Goal: Information Seeking & Learning: Learn about a topic

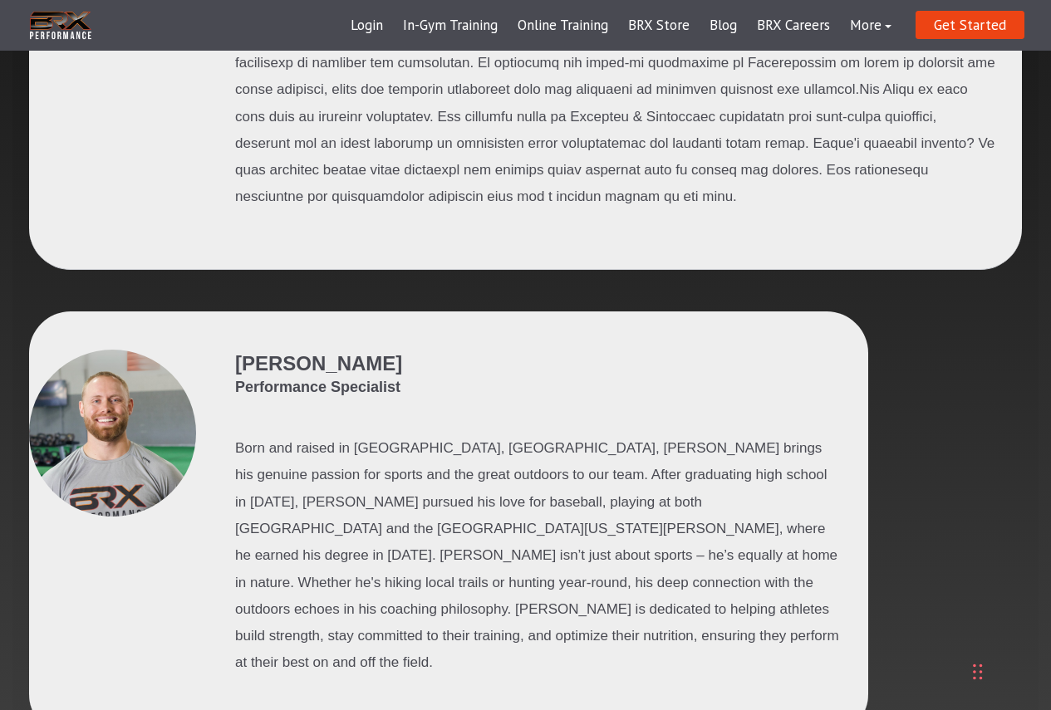
scroll to position [1163, 0]
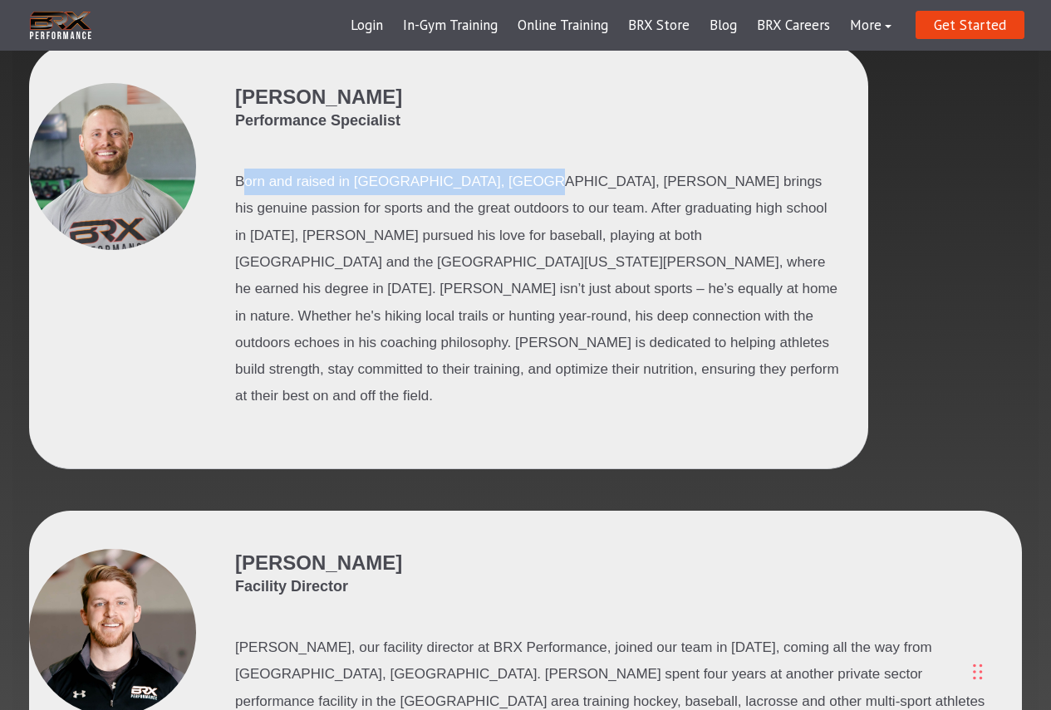
drag, startPoint x: 277, startPoint y: 175, endPoint x: 498, endPoint y: 189, distance: 220.6
click at [498, 189] on p "Born and raised in [GEOGRAPHIC_DATA], [GEOGRAPHIC_DATA], [PERSON_NAME] brings h…" at bounding box center [538, 290] width 606 height 242
drag, startPoint x: 356, startPoint y: 174, endPoint x: 562, endPoint y: 186, distance: 206.3
click at [562, 186] on p "Born and raised in [GEOGRAPHIC_DATA], [GEOGRAPHIC_DATA], [PERSON_NAME] brings h…" at bounding box center [538, 290] width 606 height 242
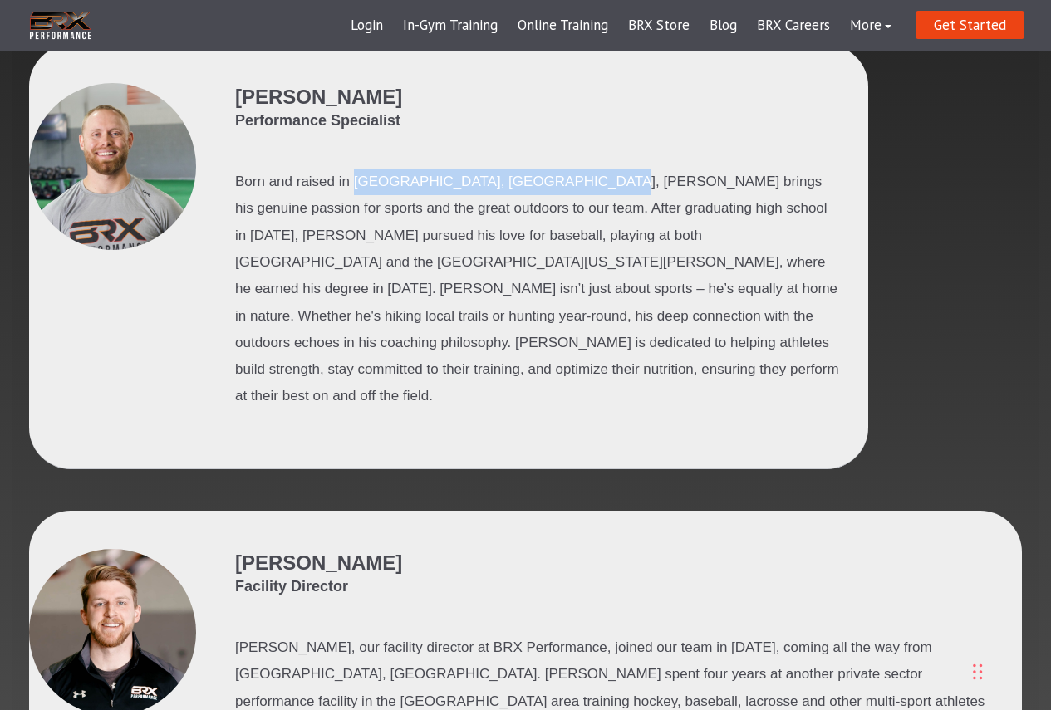
click at [562, 186] on p "Born and raised in [GEOGRAPHIC_DATA], [GEOGRAPHIC_DATA], [PERSON_NAME] brings h…" at bounding box center [538, 290] width 606 height 242
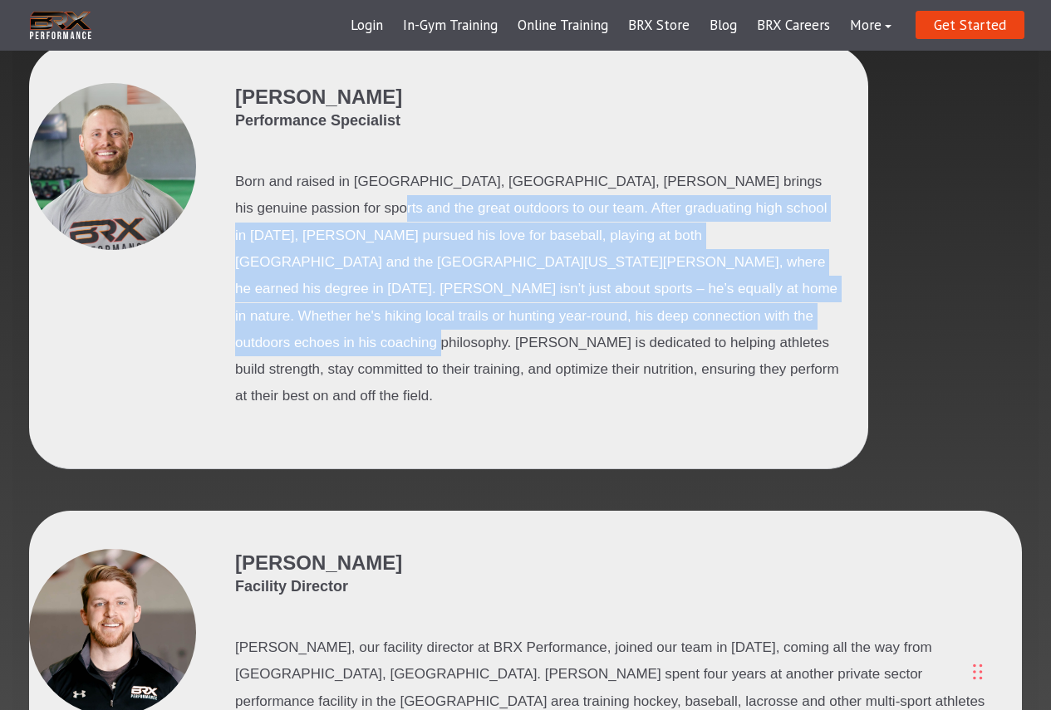
drag, startPoint x: 312, startPoint y: 203, endPoint x: 640, endPoint y: 319, distance: 348.1
click at [640, 319] on p "Born and raised in [GEOGRAPHIC_DATA], [GEOGRAPHIC_DATA], [PERSON_NAME] brings h…" at bounding box center [538, 290] width 606 height 242
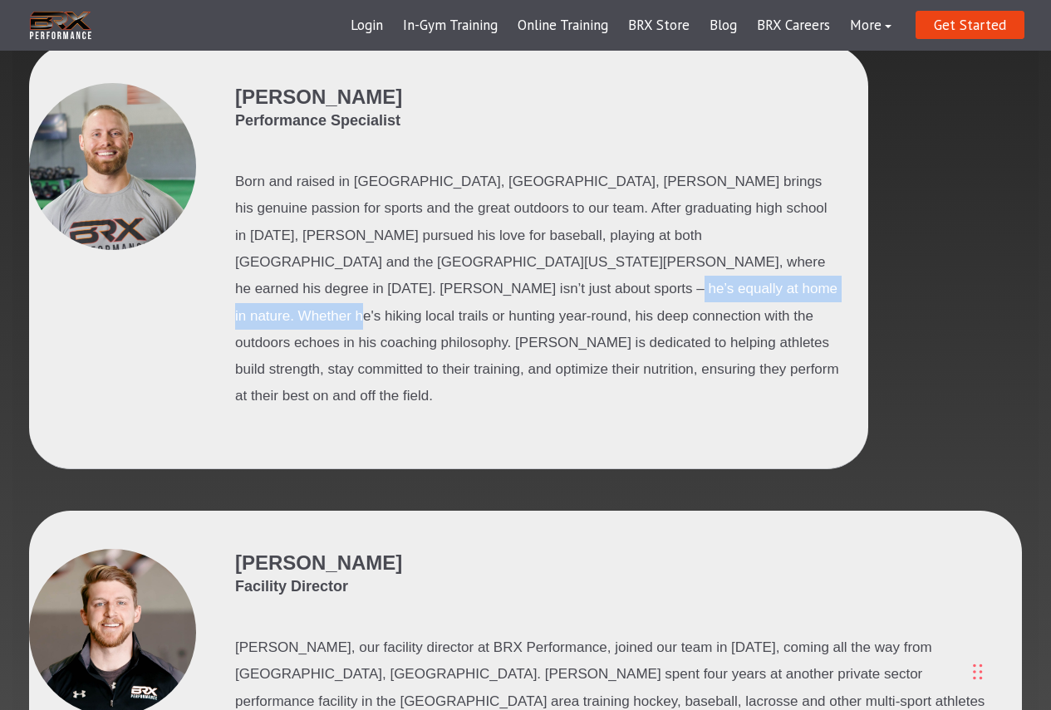
drag, startPoint x: 299, startPoint y: 282, endPoint x: 552, endPoint y: 287, distance: 252.6
click at [552, 287] on p "Born and raised in [GEOGRAPHIC_DATA], [GEOGRAPHIC_DATA], [PERSON_NAME] brings h…" at bounding box center [538, 290] width 606 height 242
drag, startPoint x: 298, startPoint y: 297, endPoint x: 565, endPoint y: 294, distance: 266.7
click at [565, 294] on p "Born and raised in [GEOGRAPHIC_DATA], [GEOGRAPHIC_DATA], [PERSON_NAME] brings h…" at bounding box center [538, 290] width 606 height 242
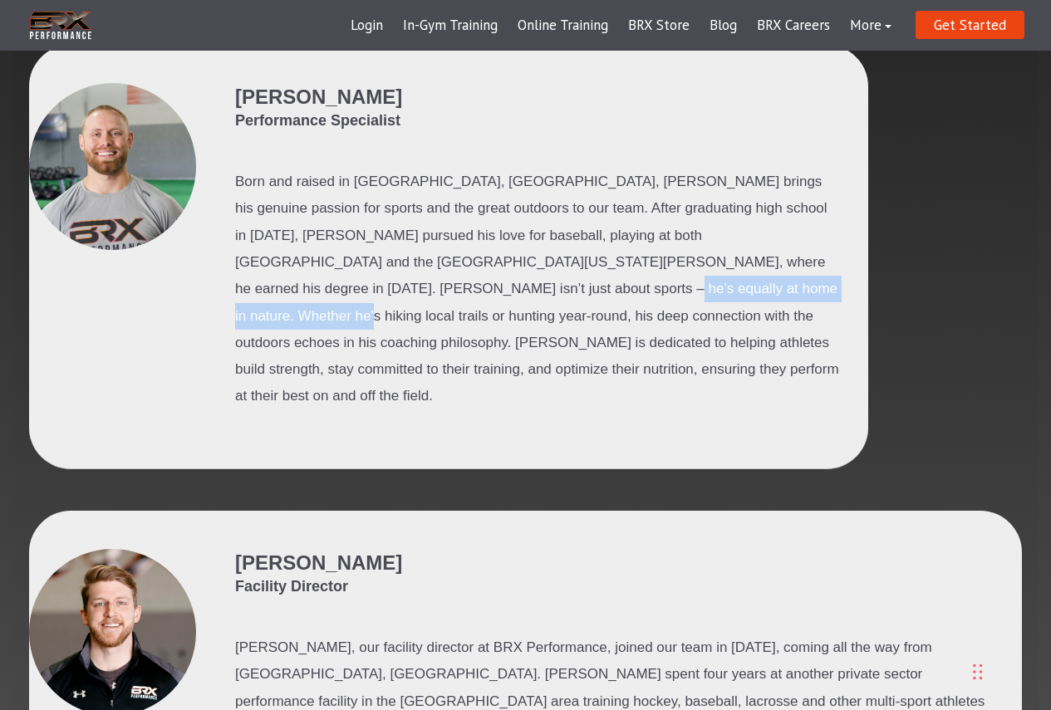
click at [565, 294] on p "Born and raised in [GEOGRAPHIC_DATA], [GEOGRAPHIC_DATA], [PERSON_NAME] brings h…" at bounding box center [538, 290] width 606 height 242
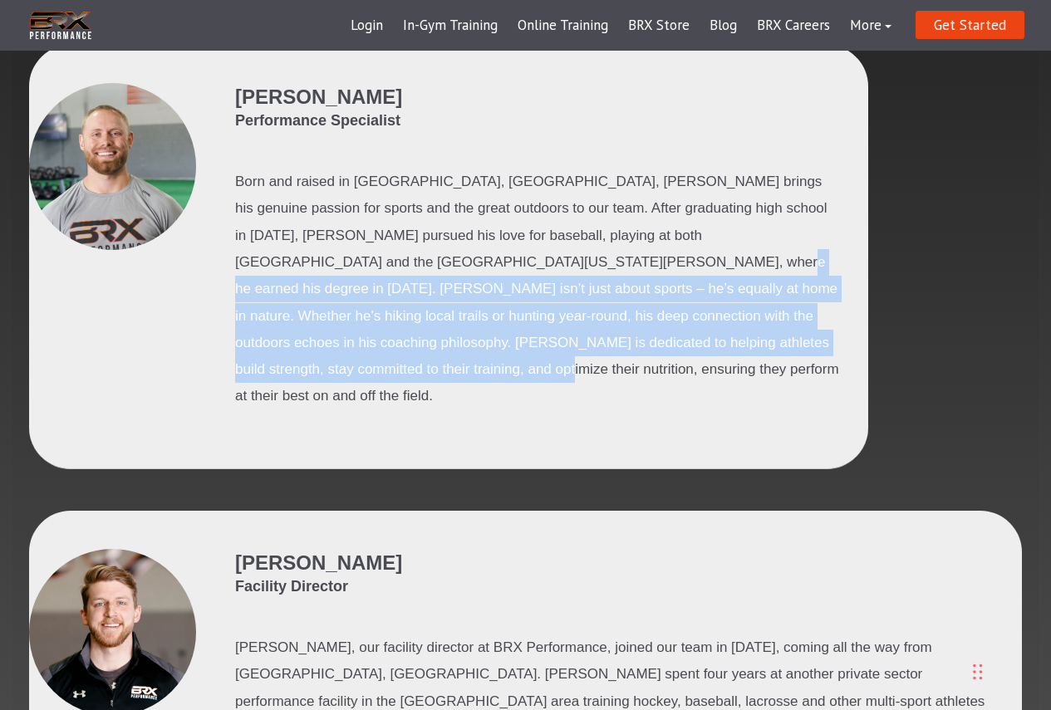
drag, startPoint x: 728, startPoint y: 346, endPoint x: 437, endPoint y: 272, distance: 300.2
click at [437, 272] on p "Born and raised in [GEOGRAPHIC_DATA], [GEOGRAPHIC_DATA], [PERSON_NAME] brings h…" at bounding box center [538, 290] width 606 height 242
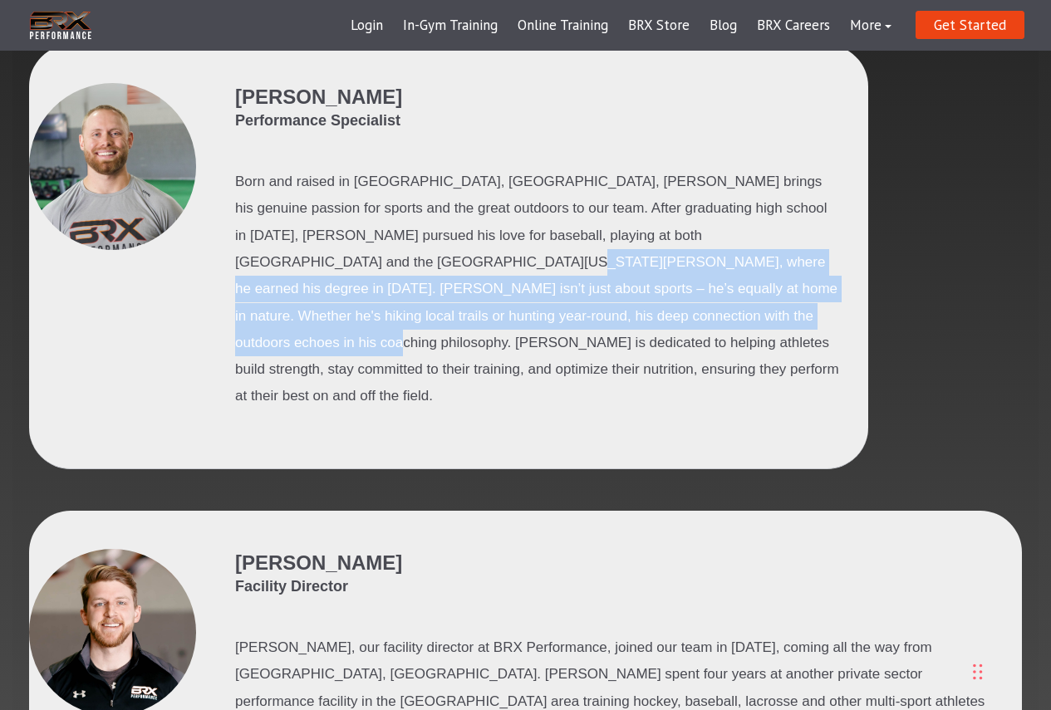
drag, startPoint x: 288, startPoint y: 257, endPoint x: 607, endPoint y: 319, distance: 325.0
click at [607, 319] on p "Born and raised in [GEOGRAPHIC_DATA], [GEOGRAPHIC_DATA], [PERSON_NAME] brings h…" at bounding box center [538, 290] width 606 height 242
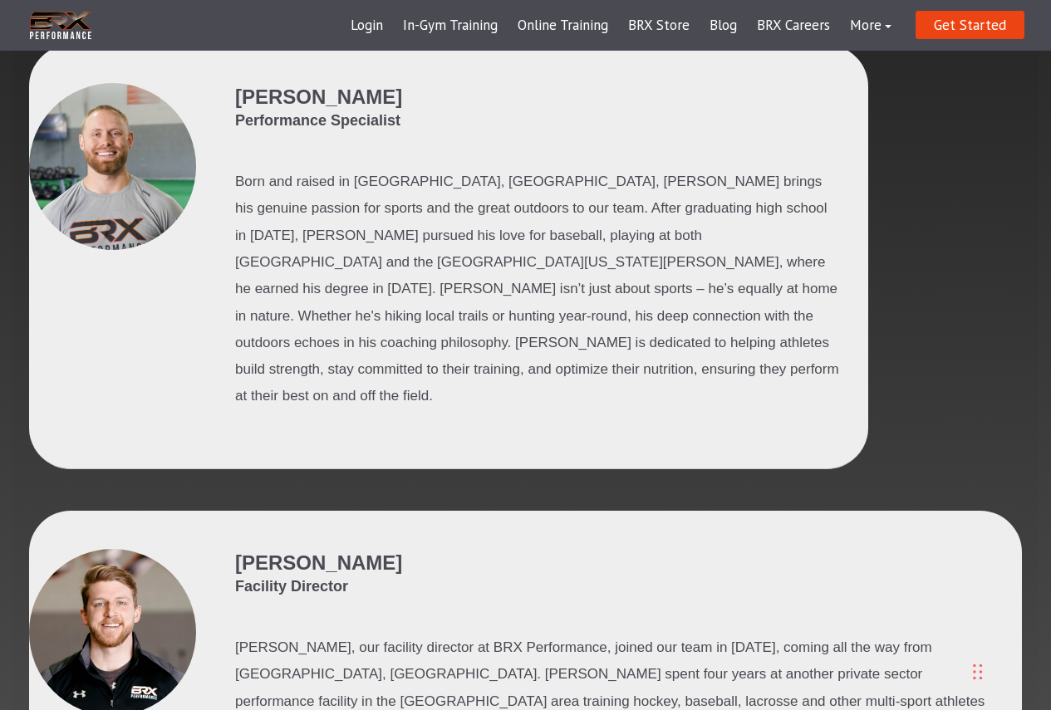
click at [712, 336] on p "Born and raised in [GEOGRAPHIC_DATA], [GEOGRAPHIC_DATA], [PERSON_NAME] brings h…" at bounding box center [538, 290] width 606 height 242
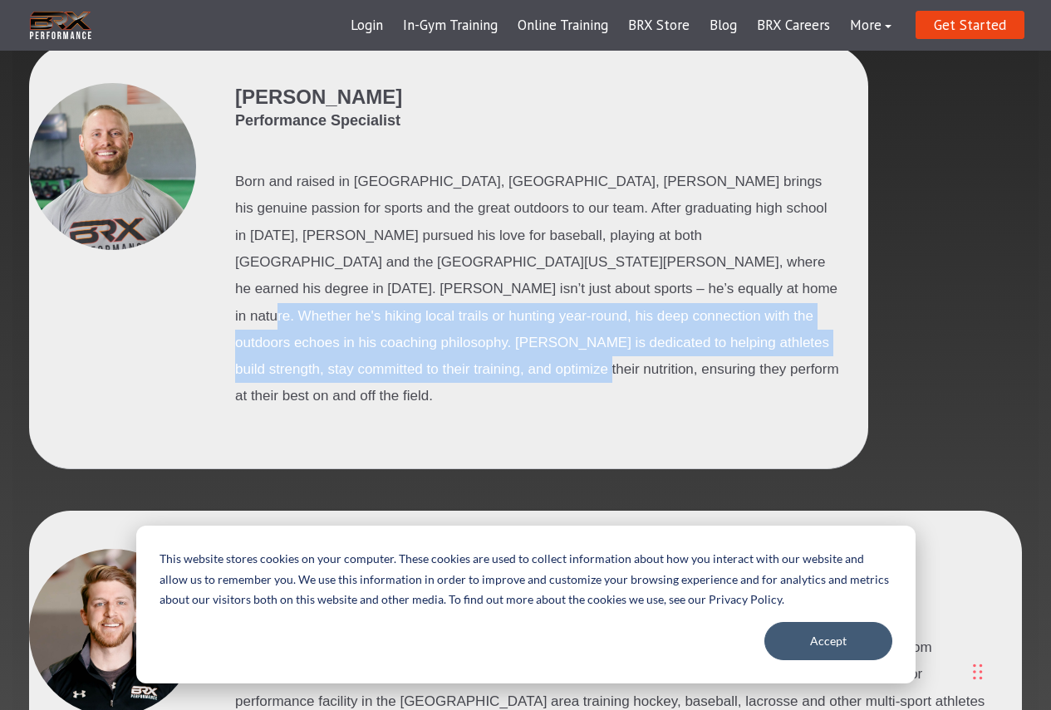
drag, startPoint x: 761, startPoint y: 341, endPoint x: 473, endPoint y: 289, distance: 292.8
click at [473, 289] on p "Born and raised in [GEOGRAPHIC_DATA], [GEOGRAPHIC_DATA], [PERSON_NAME] brings h…" at bounding box center [538, 290] width 606 height 242
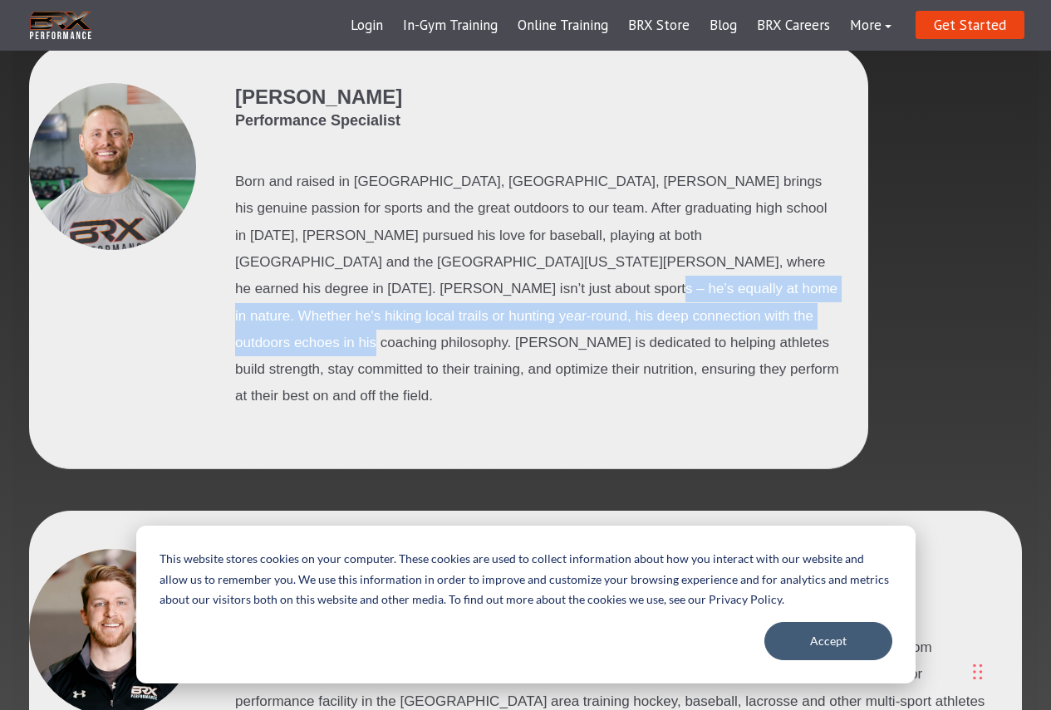
drag, startPoint x: 281, startPoint y: 302, endPoint x: 584, endPoint y: 328, distance: 304.3
click at [584, 328] on p "Born and raised in [GEOGRAPHIC_DATA], [GEOGRAPHIC_DATA], [PERSON_NAME] brings h…" at bounding box center [538, 290] width 606 height 242
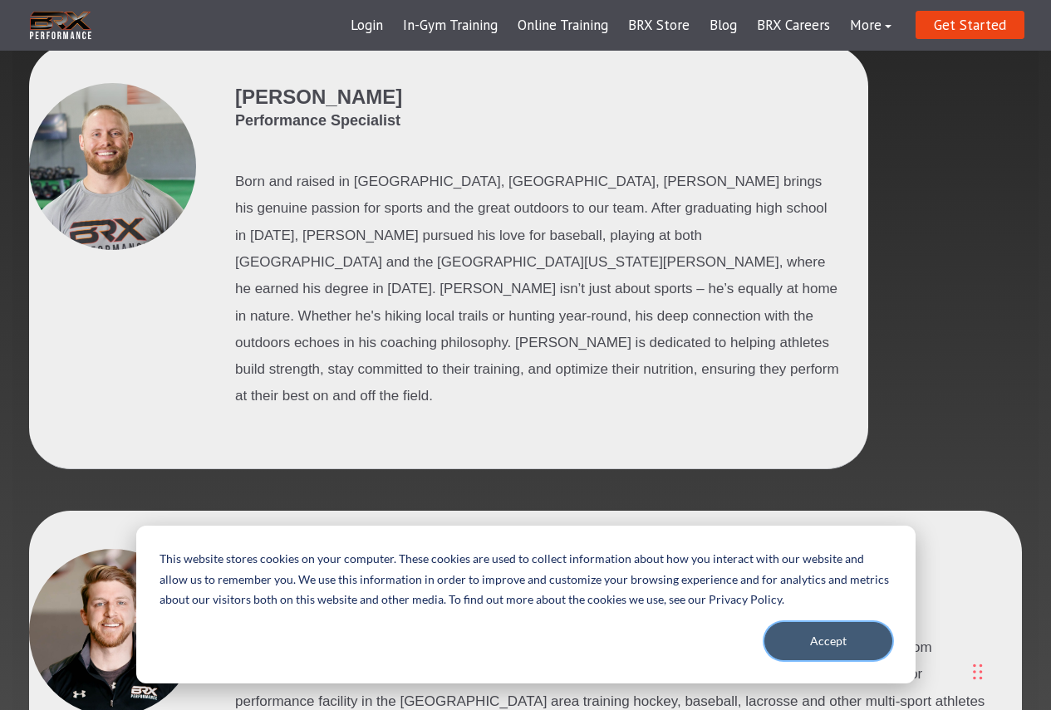
click at [819, 635] on button "Accept" at bounding box center [828, 641] width 128 height 38
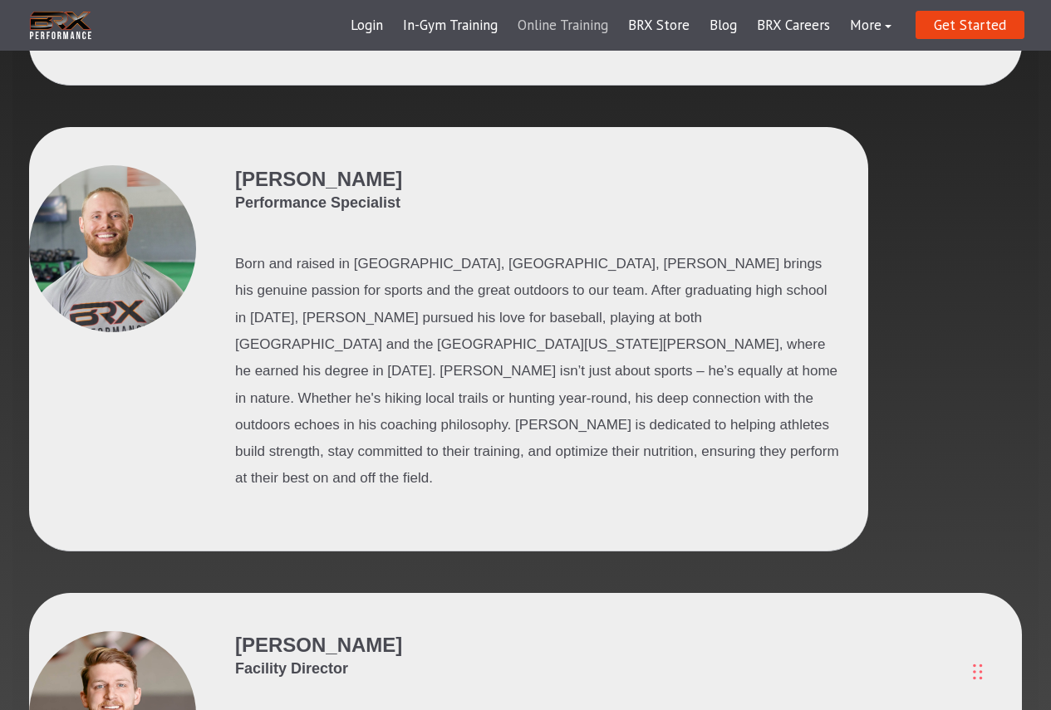
scroll to position [1080, 0]
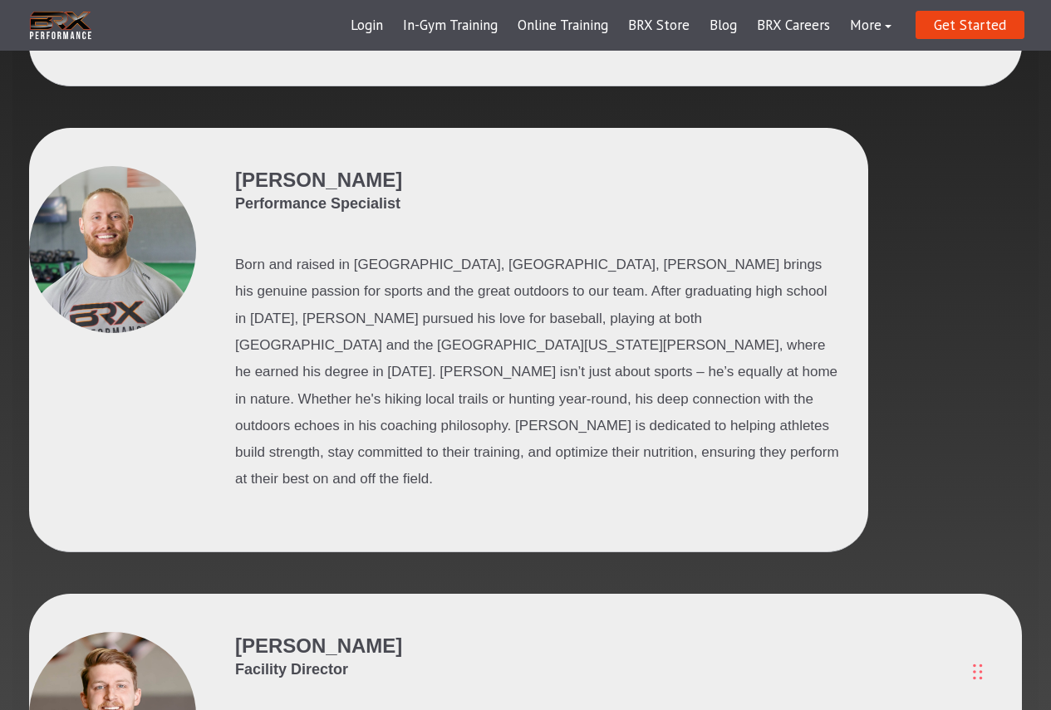
drag, startPoint x: 943, startPoint y: 262, endPoint x: 969, endPoint y: 279, distance: 31.8
click at [943, 262] on div "[PERSON_NAME] Performance Specialist Born and raised in [GEOGRAPHIC_DATA], [GEO…" at bounding box center [525, 361] width 993 height 466
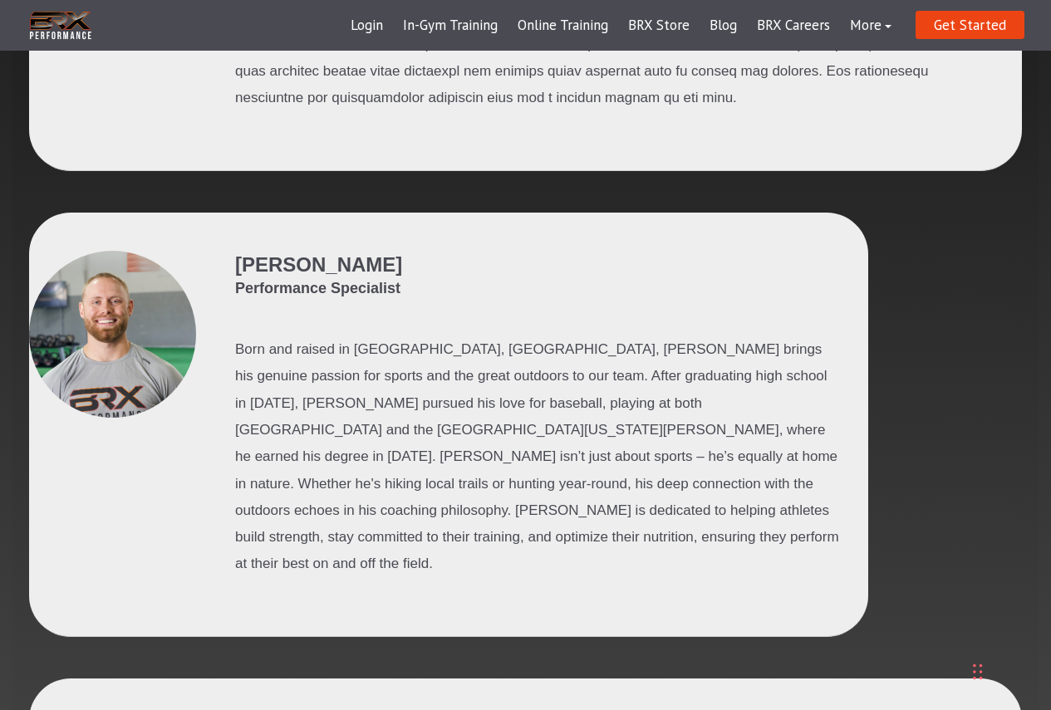
scroll to position [997, 0]
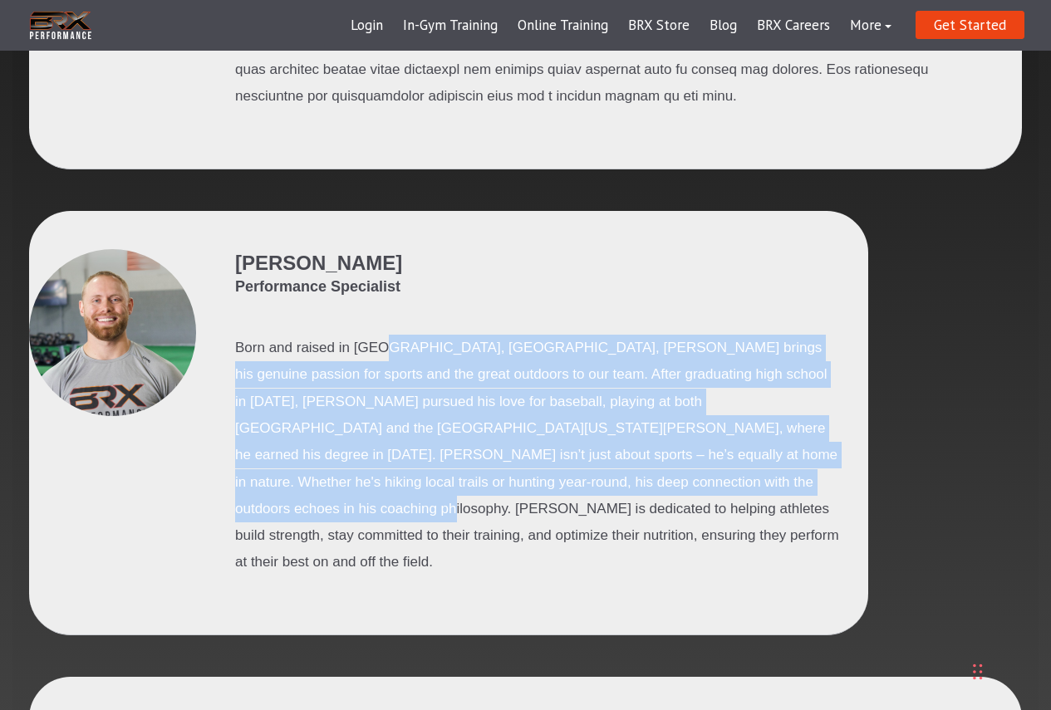
drag, startPoint x: 377, startPoint y: 355, endPoint x: 649, endPoint y: 488, distance: 302.8
click at [649, 488] on p "Born and raised in [GEOGRAPHIC_DATA], [GEOGRAPHIC_DATA], [PERSON_NAME] brings h…" at bounding box center [538, 456] width 606 height 242
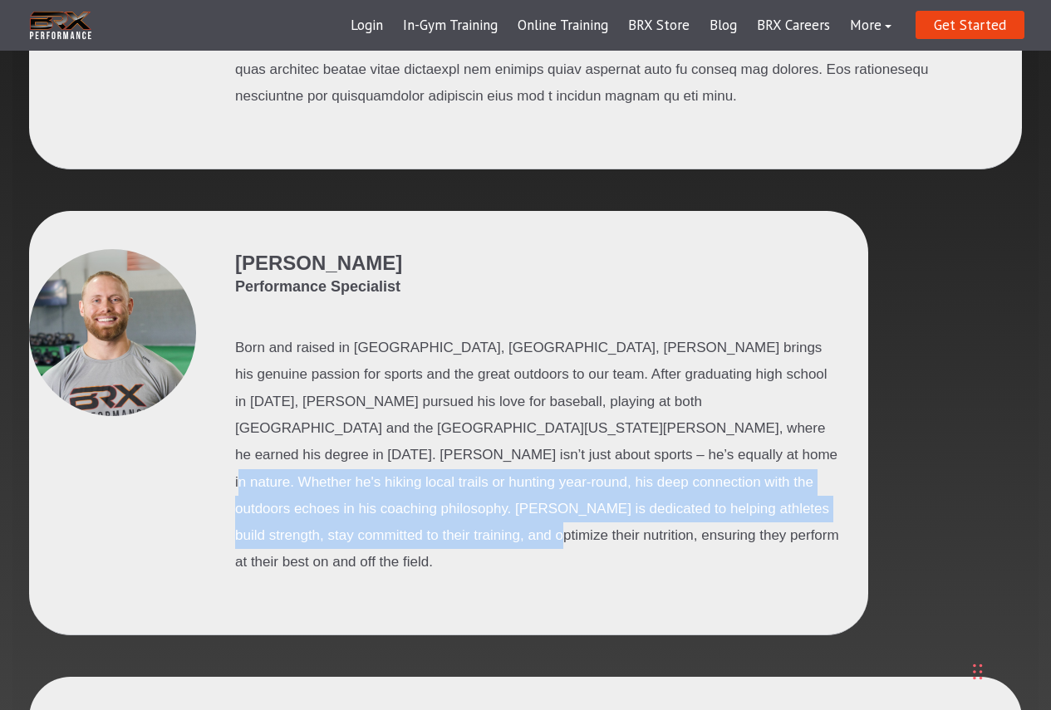
drag, startPoint x: 716, startPoint y: 503, endPoint x: 431, endPoint y: 445, distance: 290.8
click at [431, 445] on p "Born and raised in [GEOGRAPHIC_DATA], [GEOGRAPHIC_DATA], [PERSON_NAME] brings h…" at bounding box center [538, 456] width 606 height 242
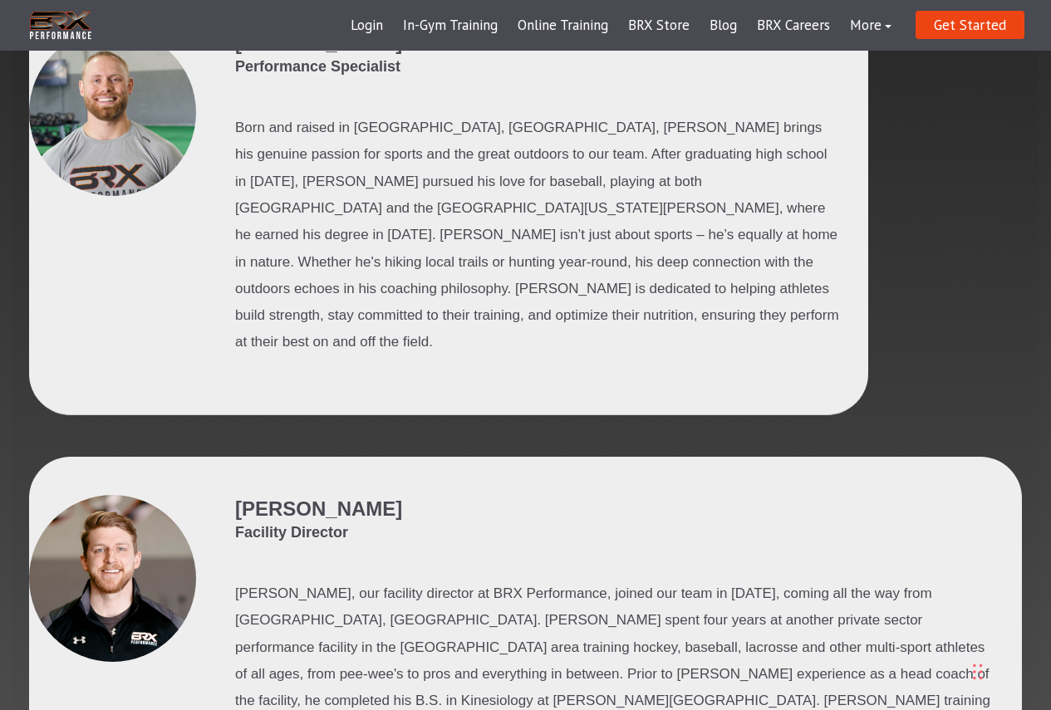
scroll to position [1246, 0]
